Goal: Information Seeking & Learning: Learn about a topic

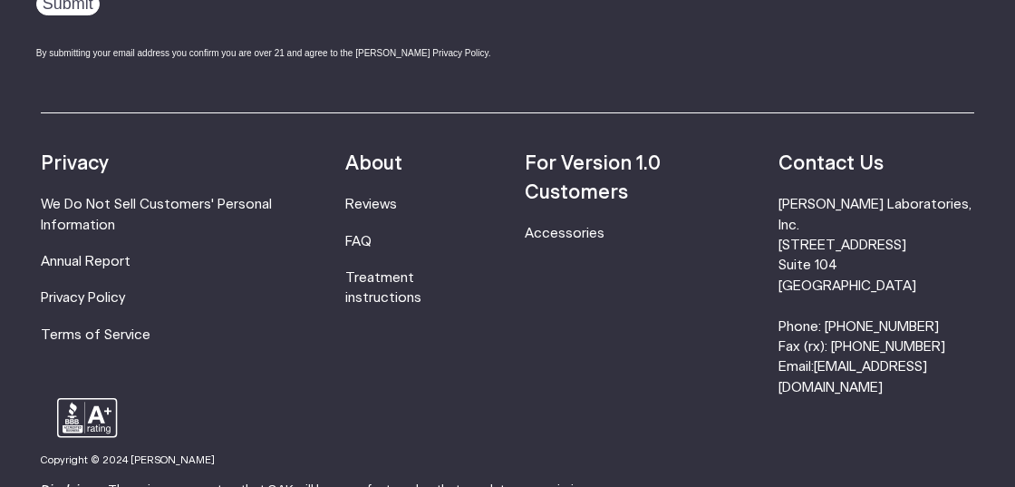
scroll to position [5973, 0]
click at [109, 255] on link "Annual Report" at bounding box center [86, 262] width 90 height 14
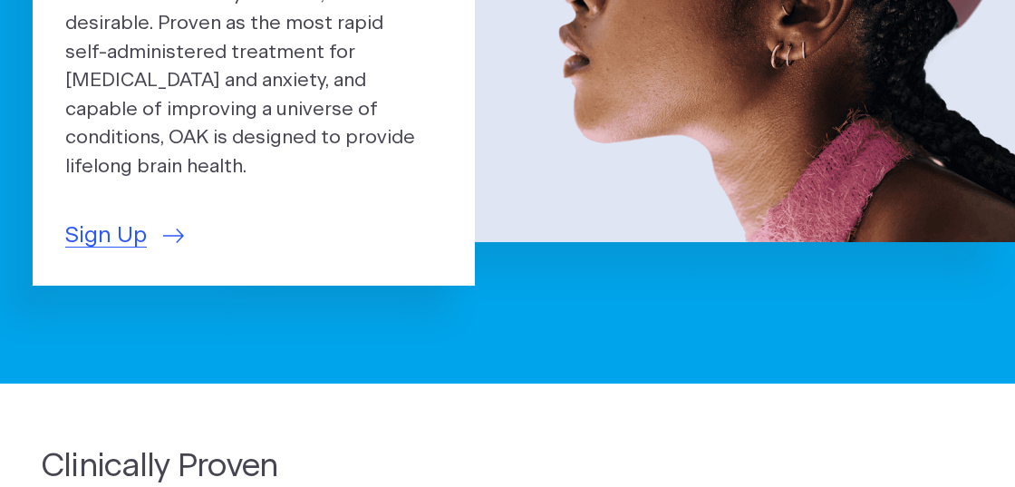
scroll to position [0, 0]
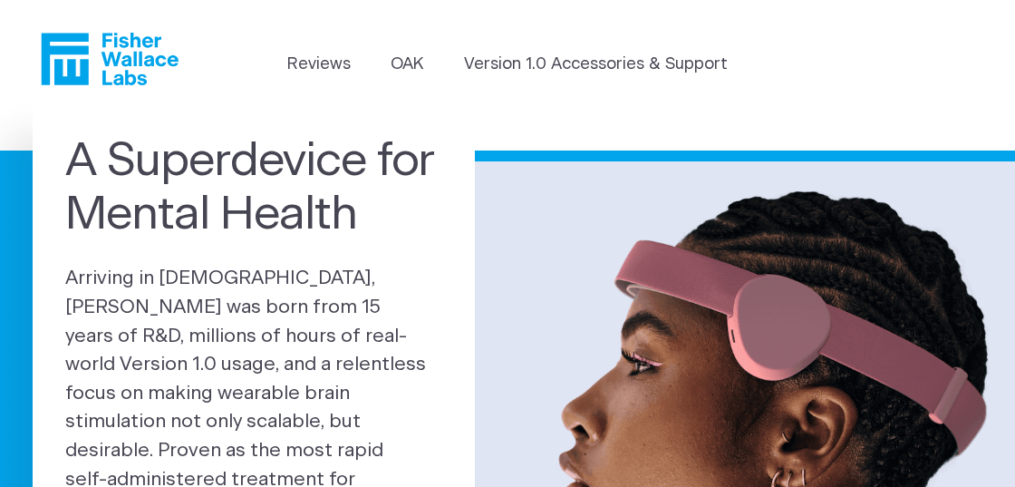
drag, startPoint x: 549, startPoint y: 259, endPoint x: 550, endPoint y: -18, distance: 277.3
click at [361, 193] on h1 "A Superdevice for Mental Health" at bounding box center [253, 188] width 377 height 108
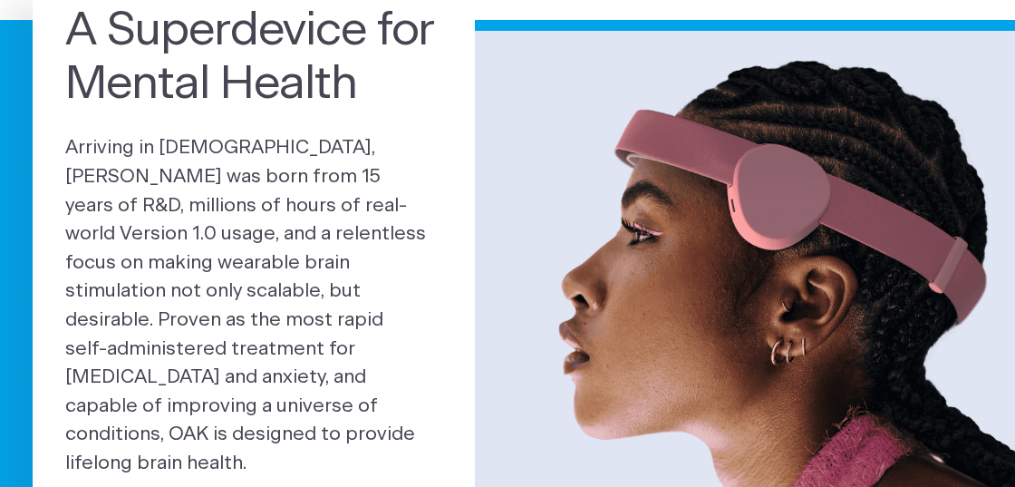
scroll to position [18, 0]
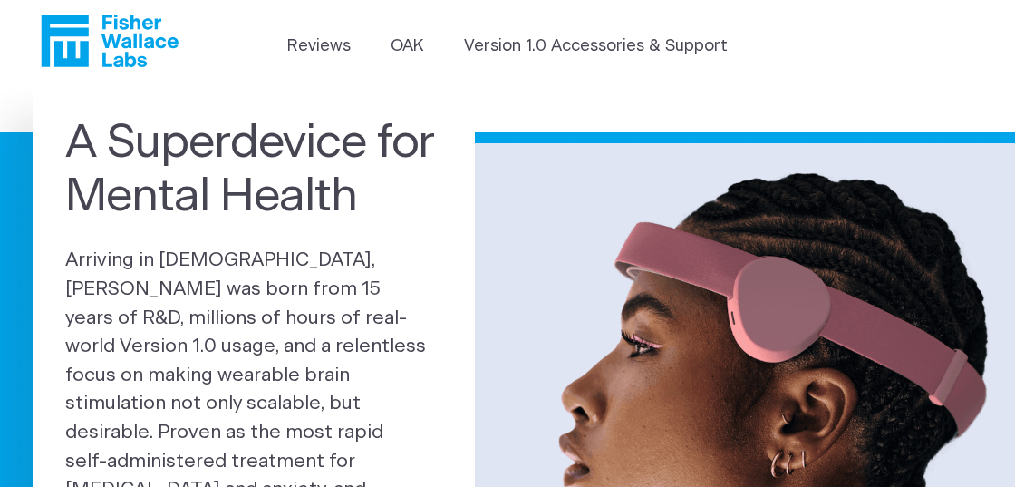
drag, startPoint x: 435, startPoint y: 93, endPoint x: 439, endPoint y: -37, distance: 130.6
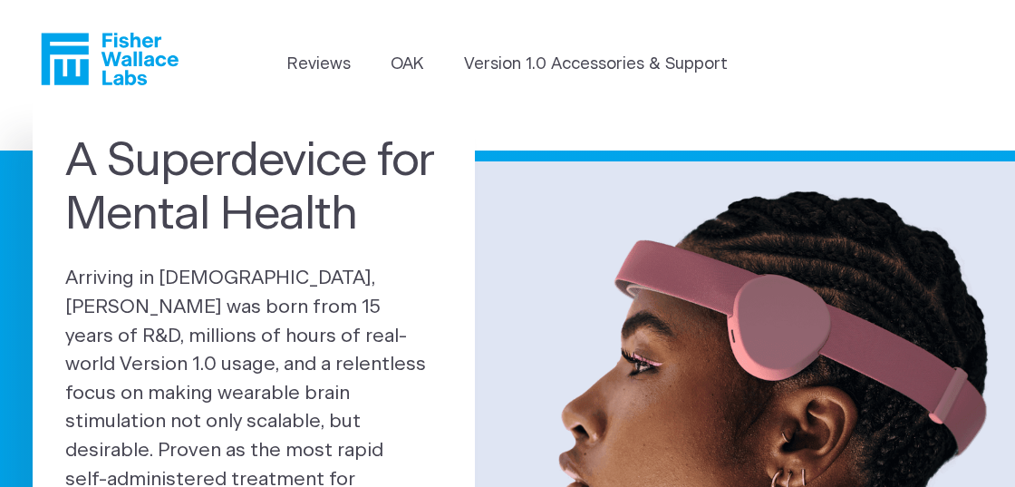
click at [403, 176] on h1 "A Superdevice for Mental Health" at bounding box center [253, 188] width 377 height 108
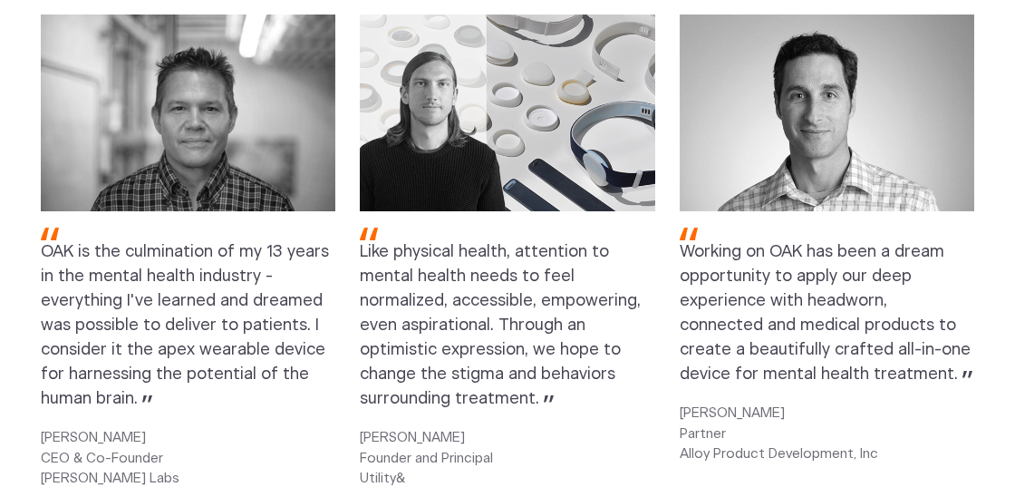
scroll to position [2718, 0]
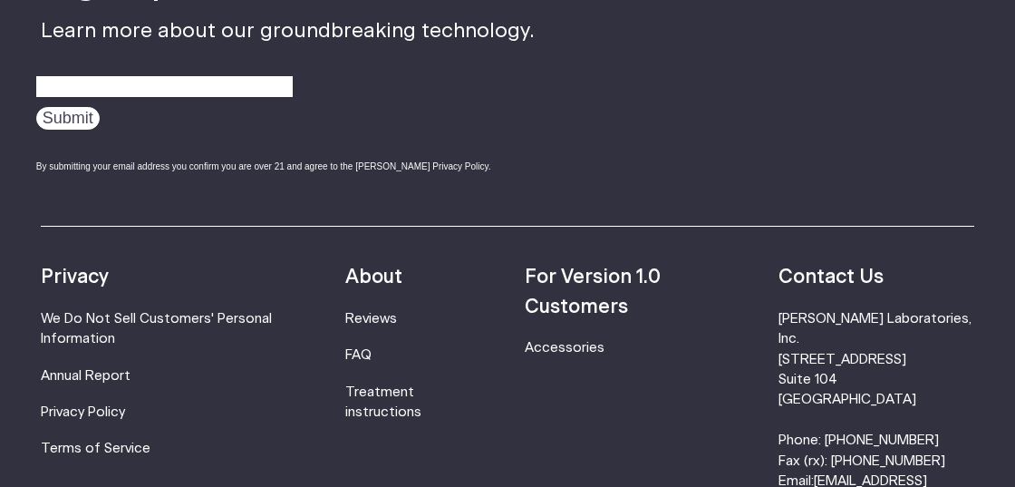
scroll to position [1540, 0]
